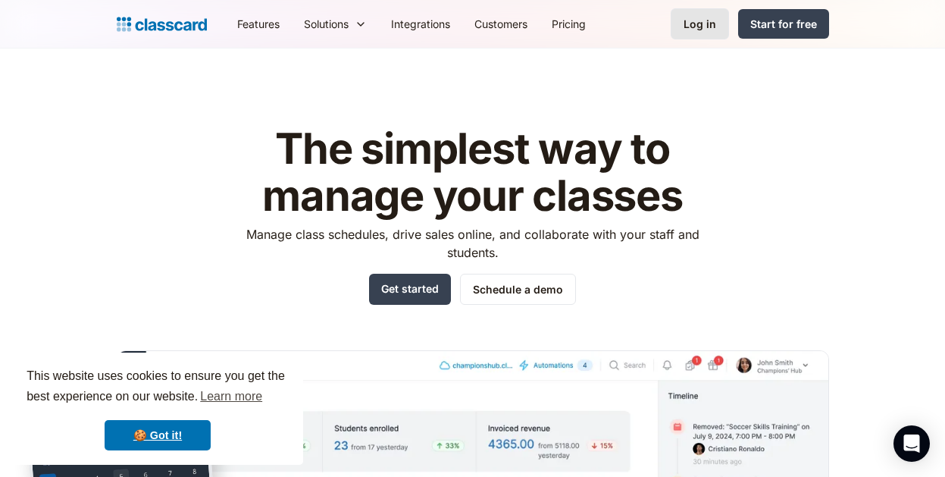
click at [706, 37] on link "Log in" at bounding box center [700, 23] width 58 height 31
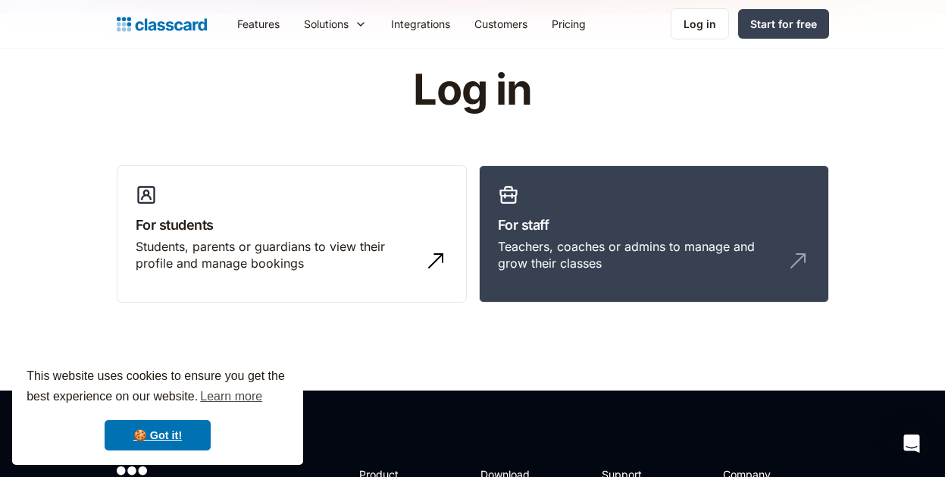
scroll to position [40, 0]
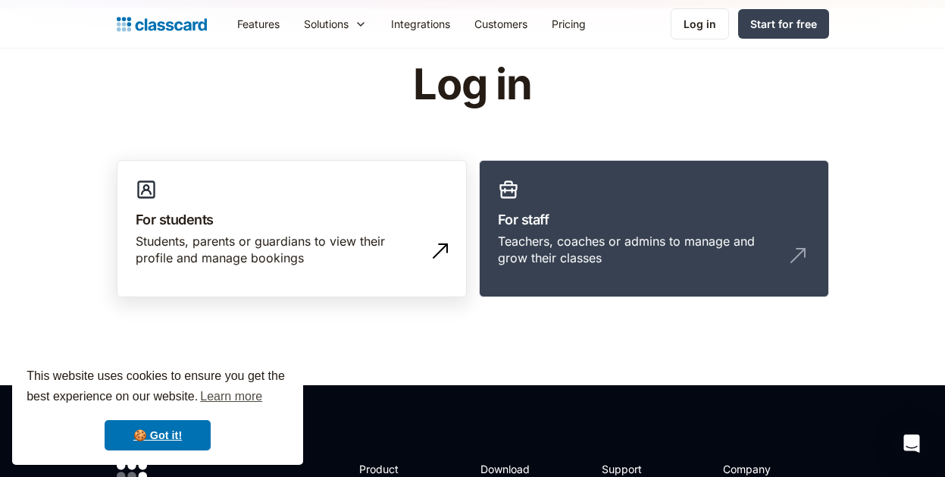
click at [286, 227] on h3 "For students" at bounding box center [292, 219] width 312 height 20
